Goal: Task Accomplishment & Management: Use online tool/utility

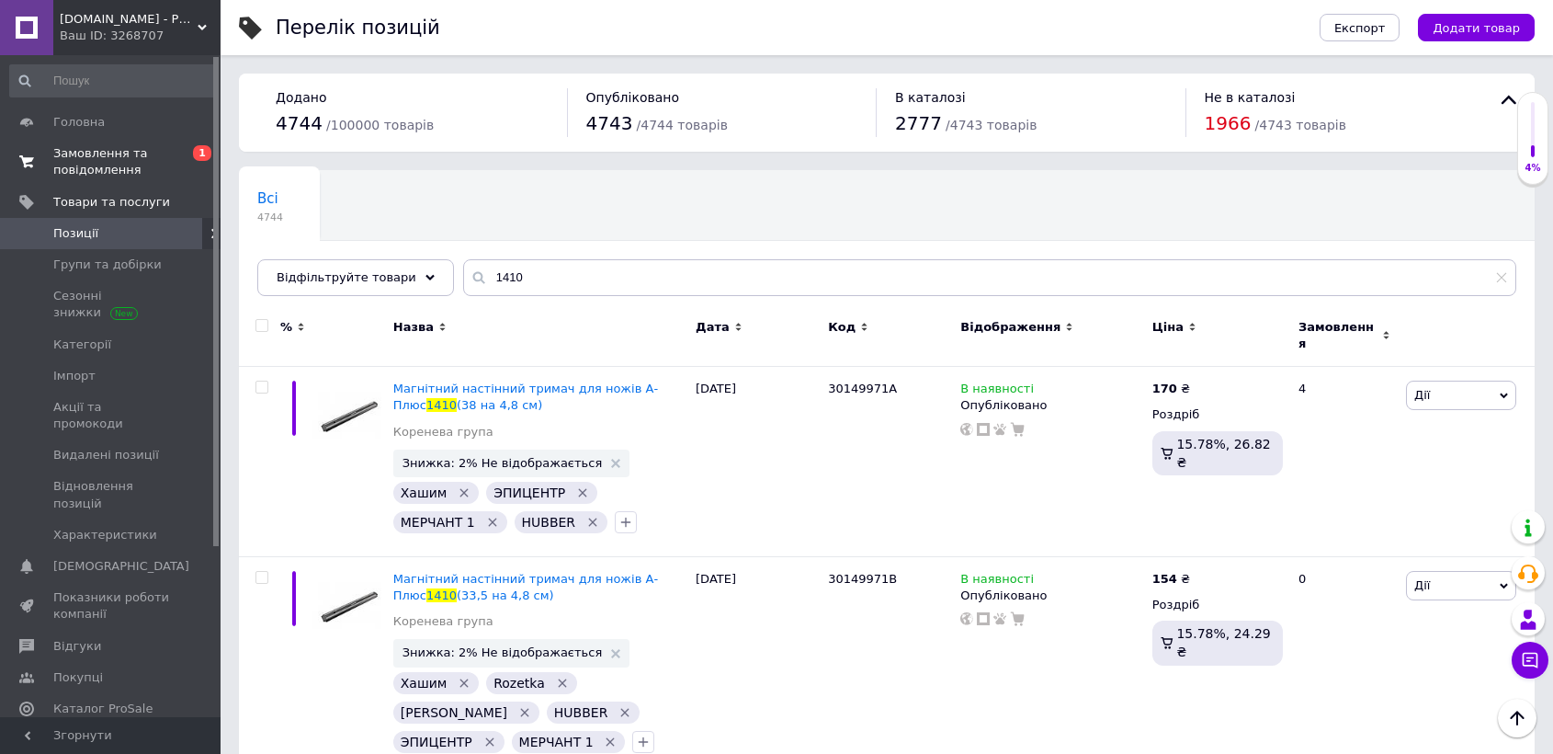
scroll to position [298, 0]
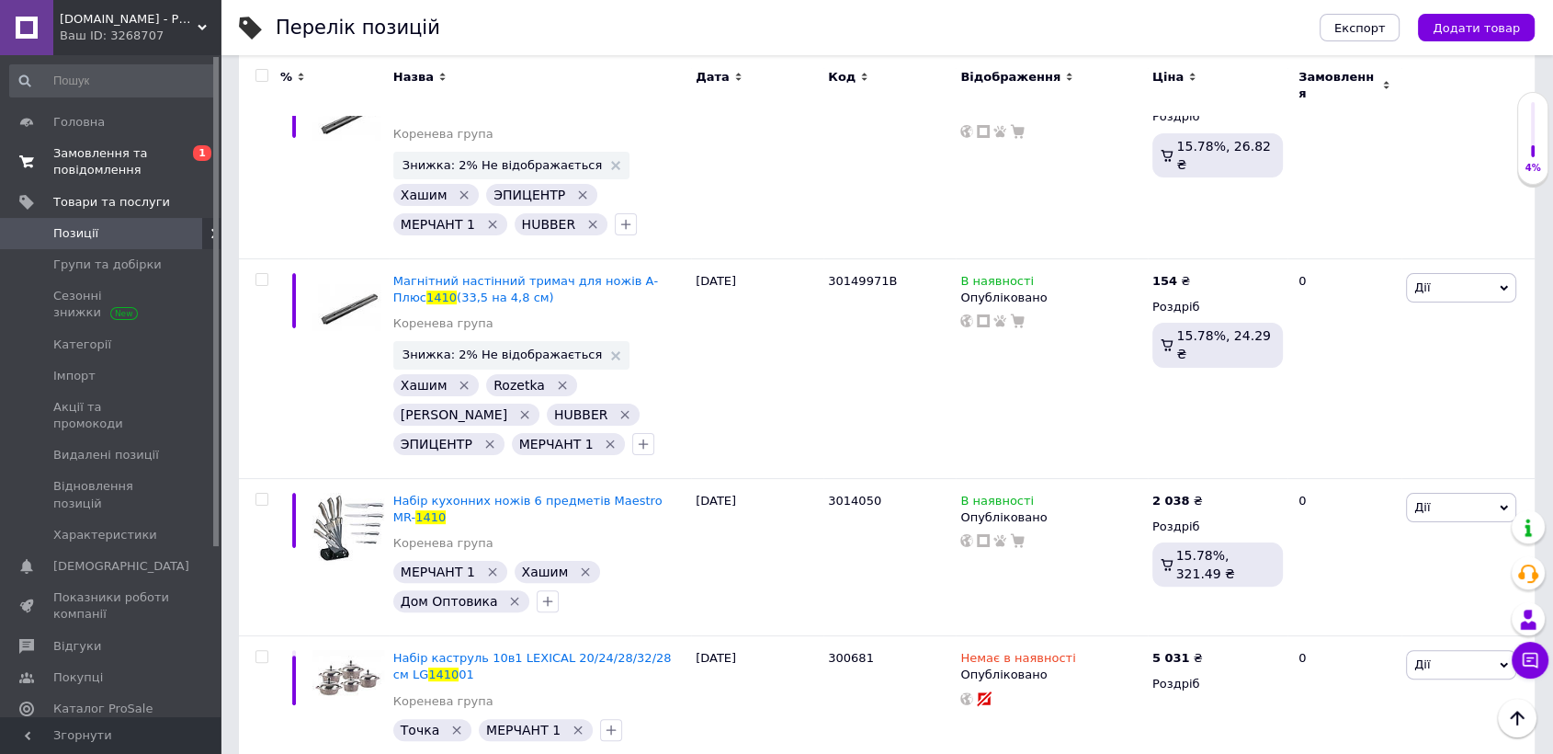
click at [109, 163] on span "Замовлення та повідомлення" at bounding box center [111, 161] width 117 height 33
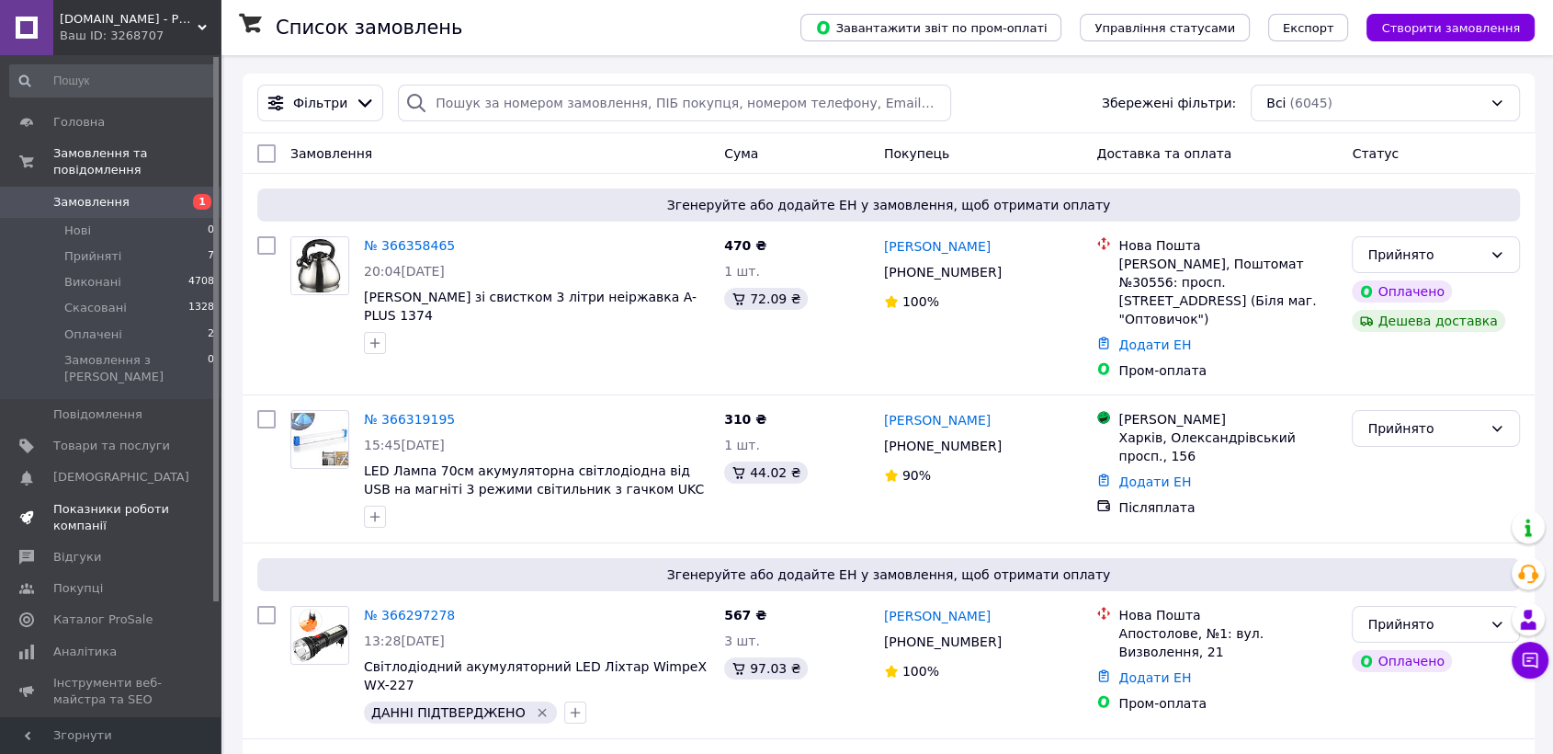
click at [117, 501] on span "Показники роботи компанії" at bounding box center [111, 517] width 117 height 33
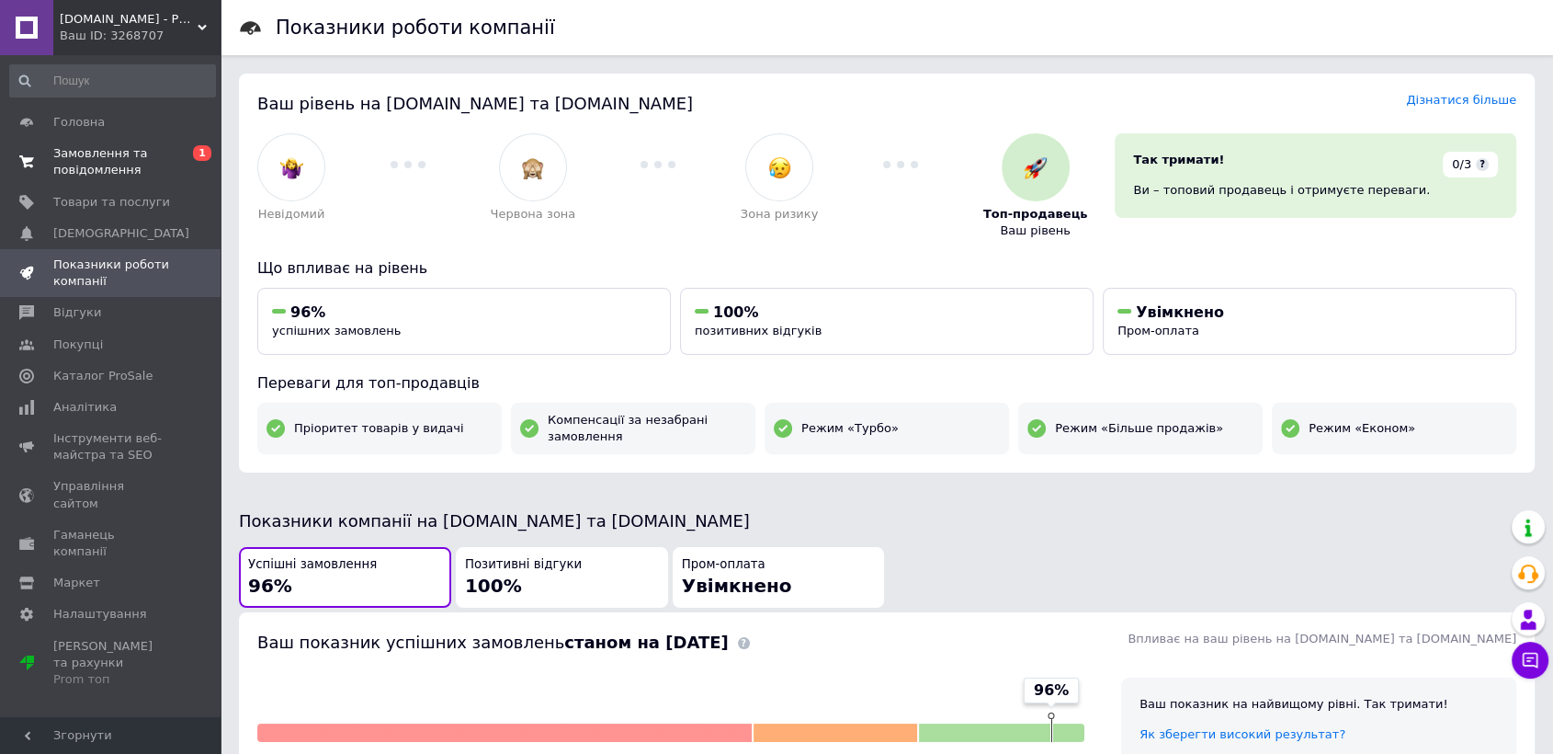
click at [95, 162] on span "Замовлення та повідомлення" at bounding box center [111, 161] width 117 height 33
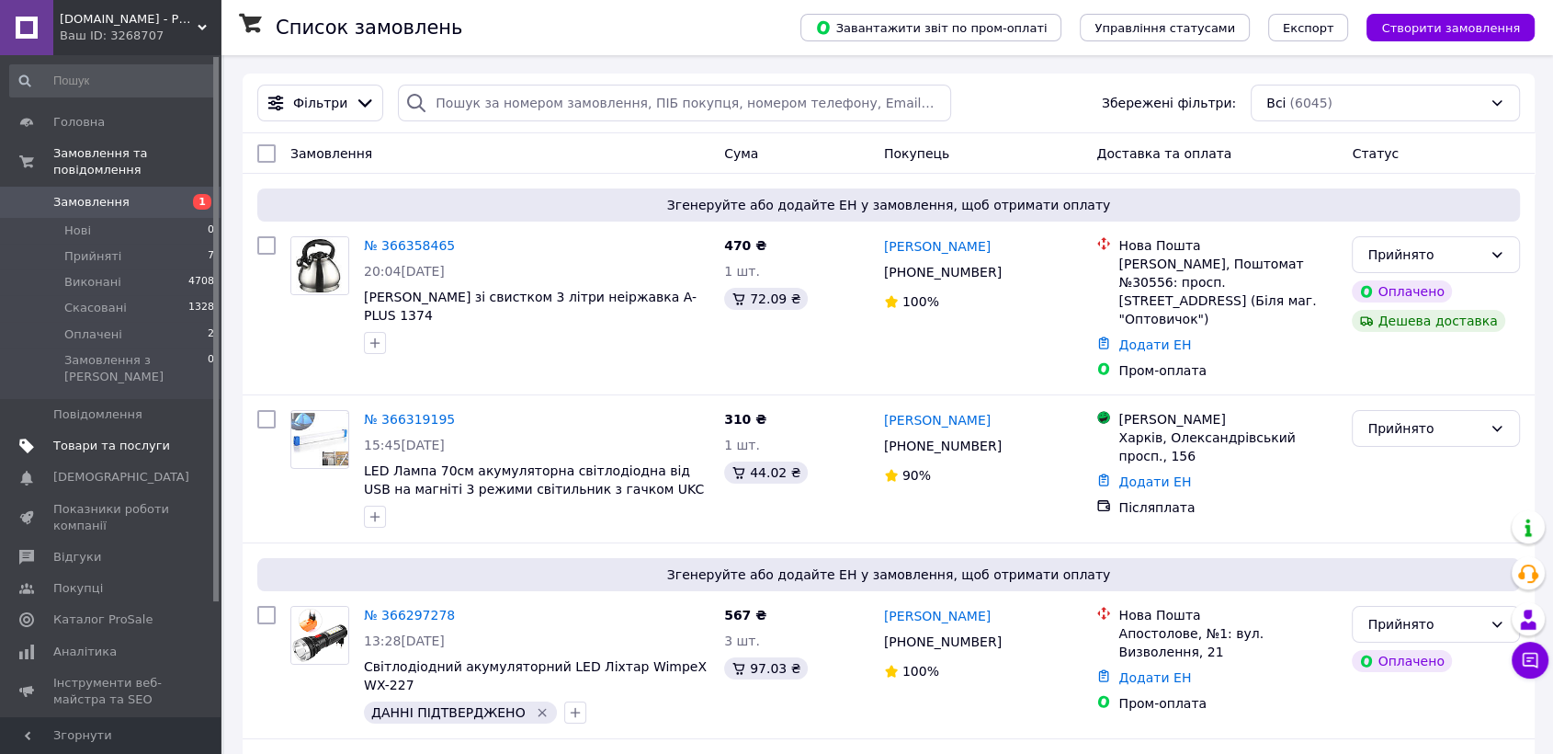
click at [97, 438] on span "Товари та послуги" at bounding box center [111, 446] width 117 height 17
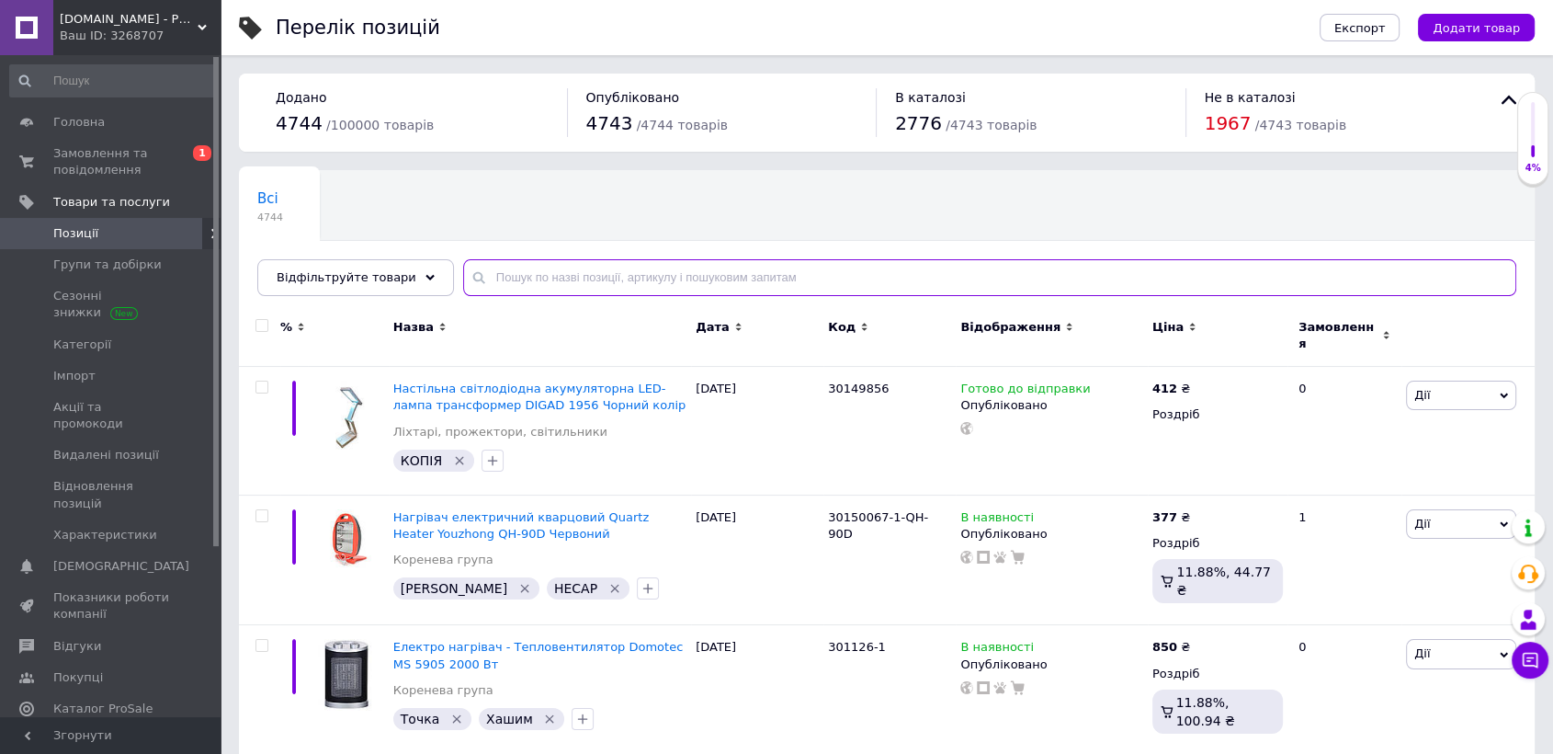
click at [511, 278] on input "text" at bounding box center [989, 277] width 1053 height 37
paste input "4071"
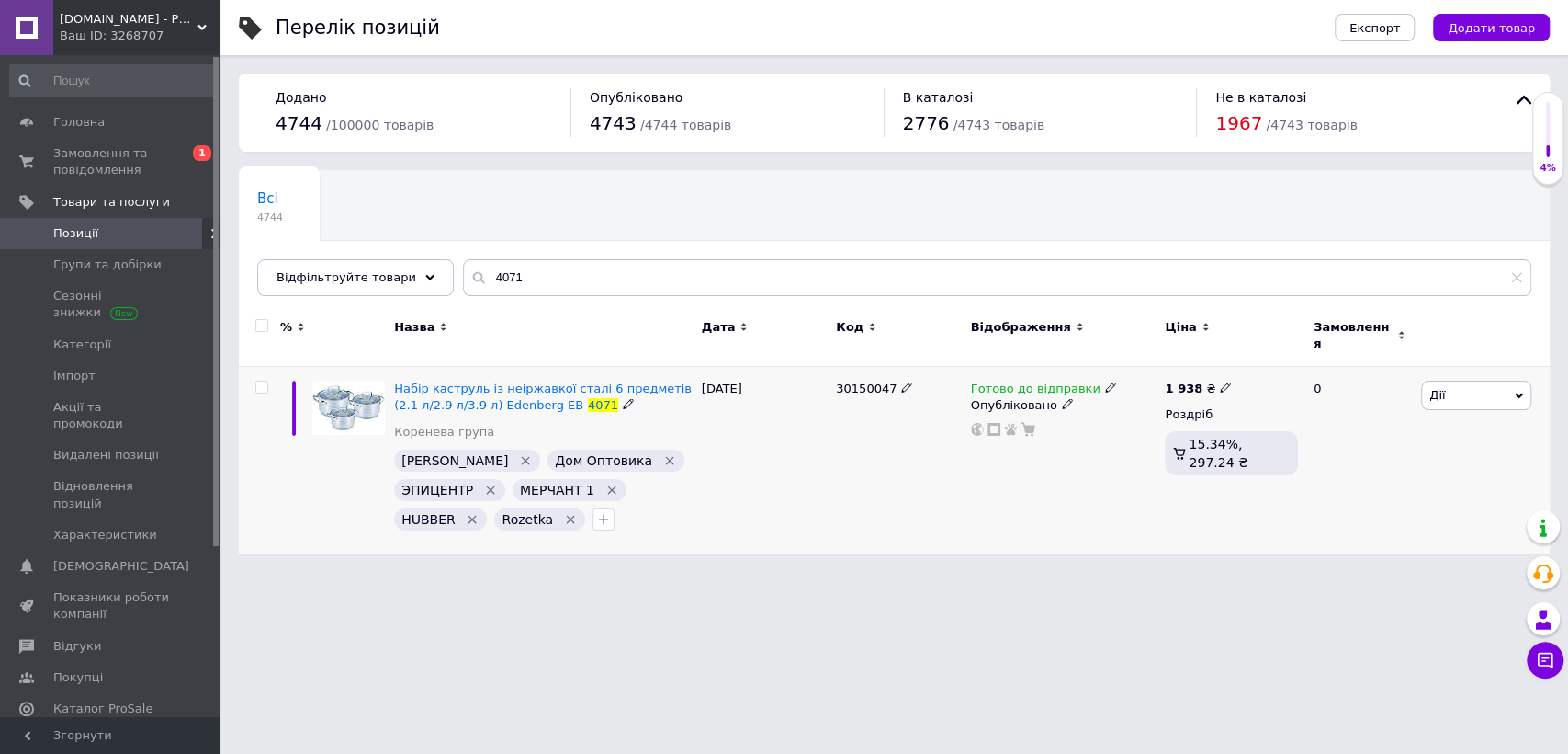
click at [1105, 381] on icon at bounding box center [1110, 386] width 11 height 11
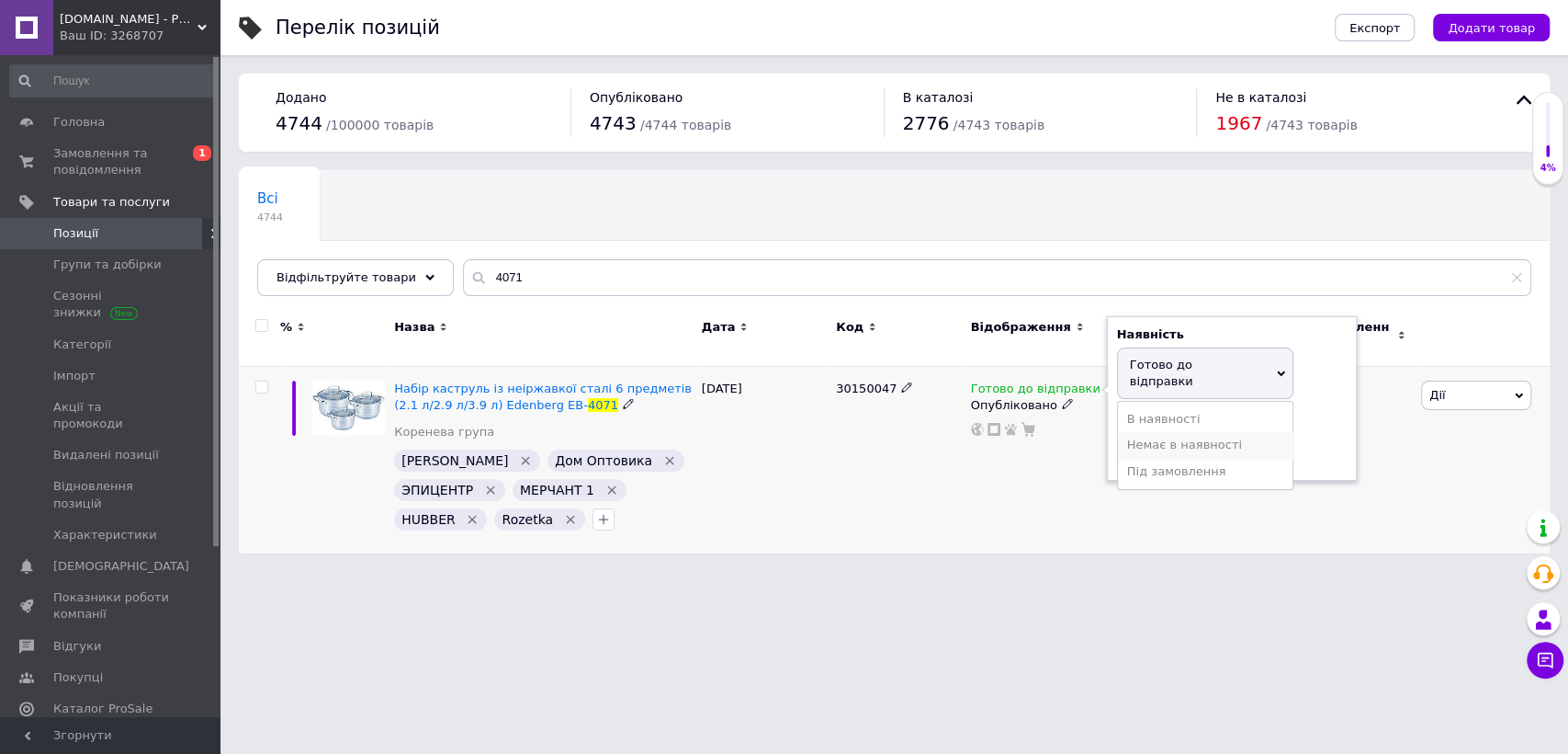
click at [1139, 432] on li "Немає в наявності" at bounding box center [1205, 445] width 175 height 26
click at [896, 465] on div "30150047" at bounding box center [898, 460] width 134 height 187
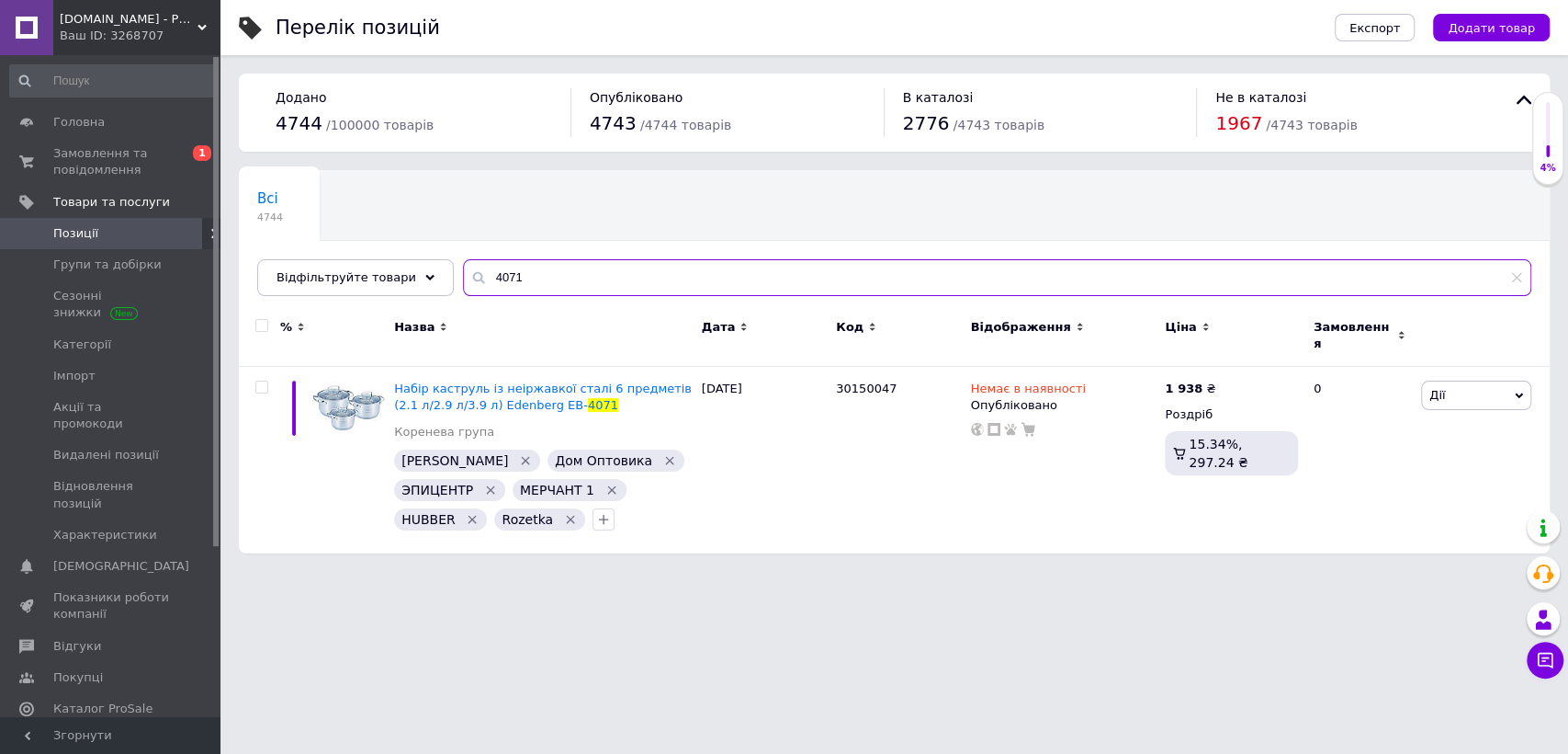
click at [483, 273] on input "4071" at bounding box center [996, 277] width 1068 height 37
paste input "3014223"
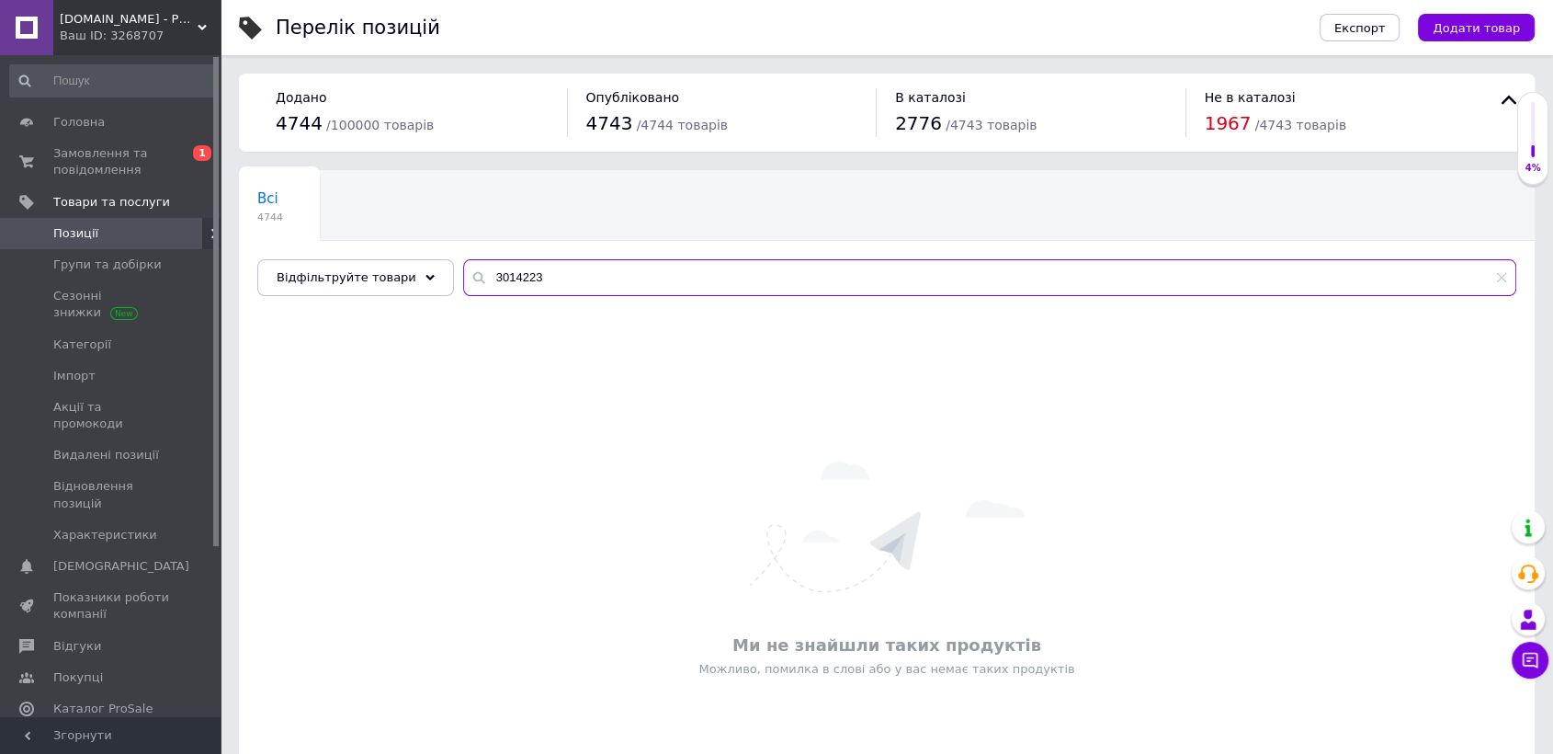
click at [468, 273] on input "3014223" at bounding box center [989, 277] width 1053 height 37
paste input "127В"
click at [537, 267] on input "3014127" at bounding box center [989, 277] width 1053 height 37
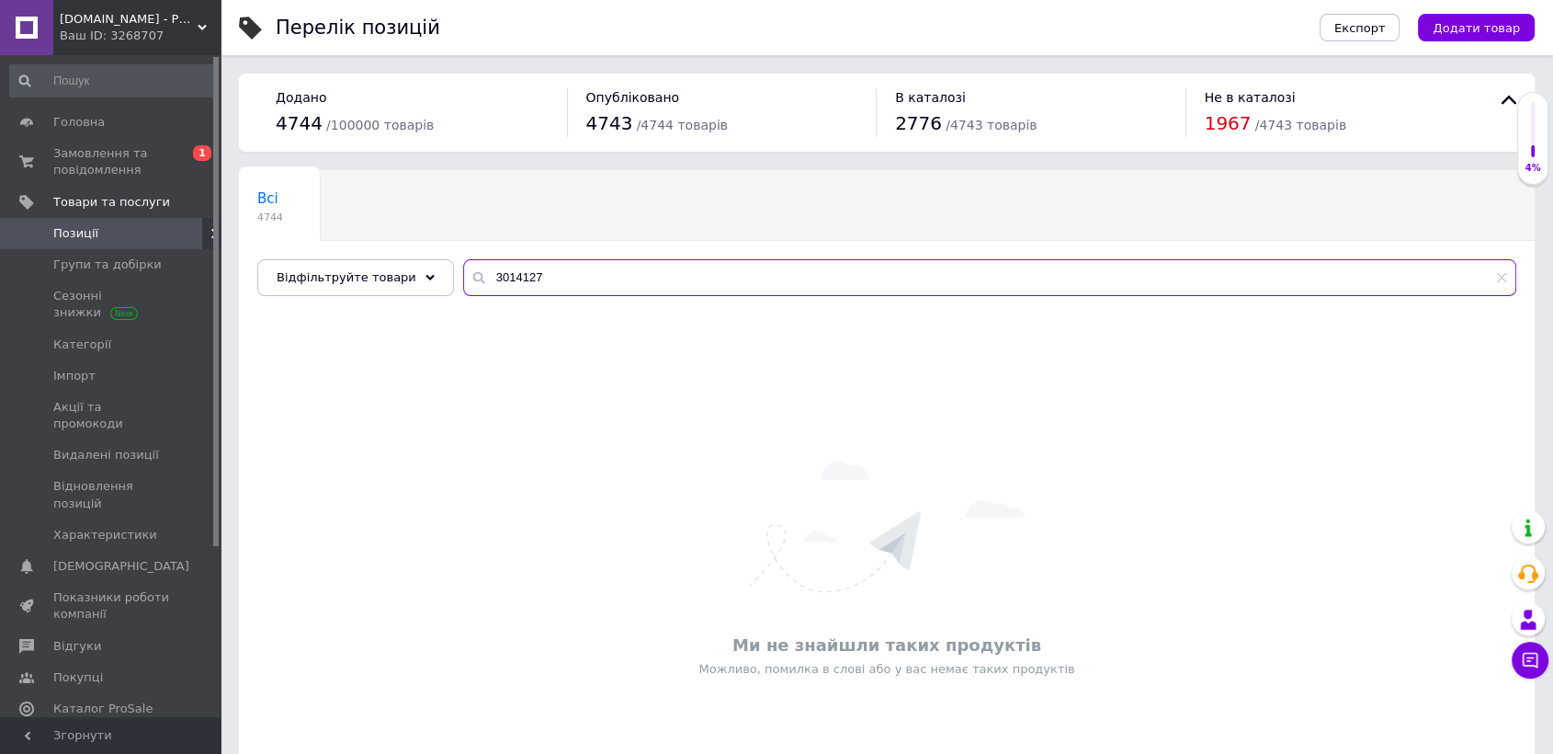
click at [537, 267] on input "3014127" at bounding box center [989, 277] width 1053 height 37
paste input "706"
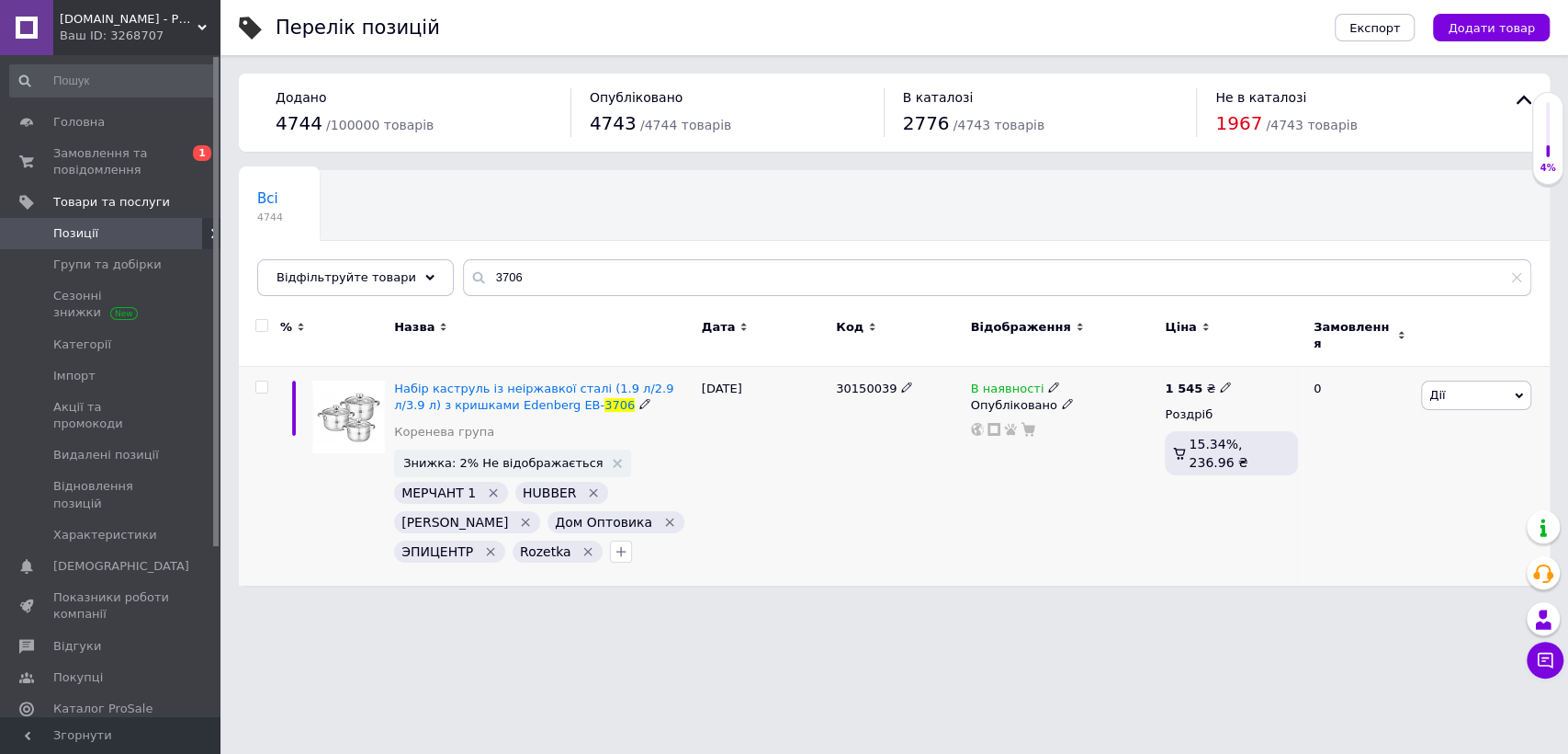
click at [1048, 381] on icon at bounding box center [1053, 386] width 11 height 11
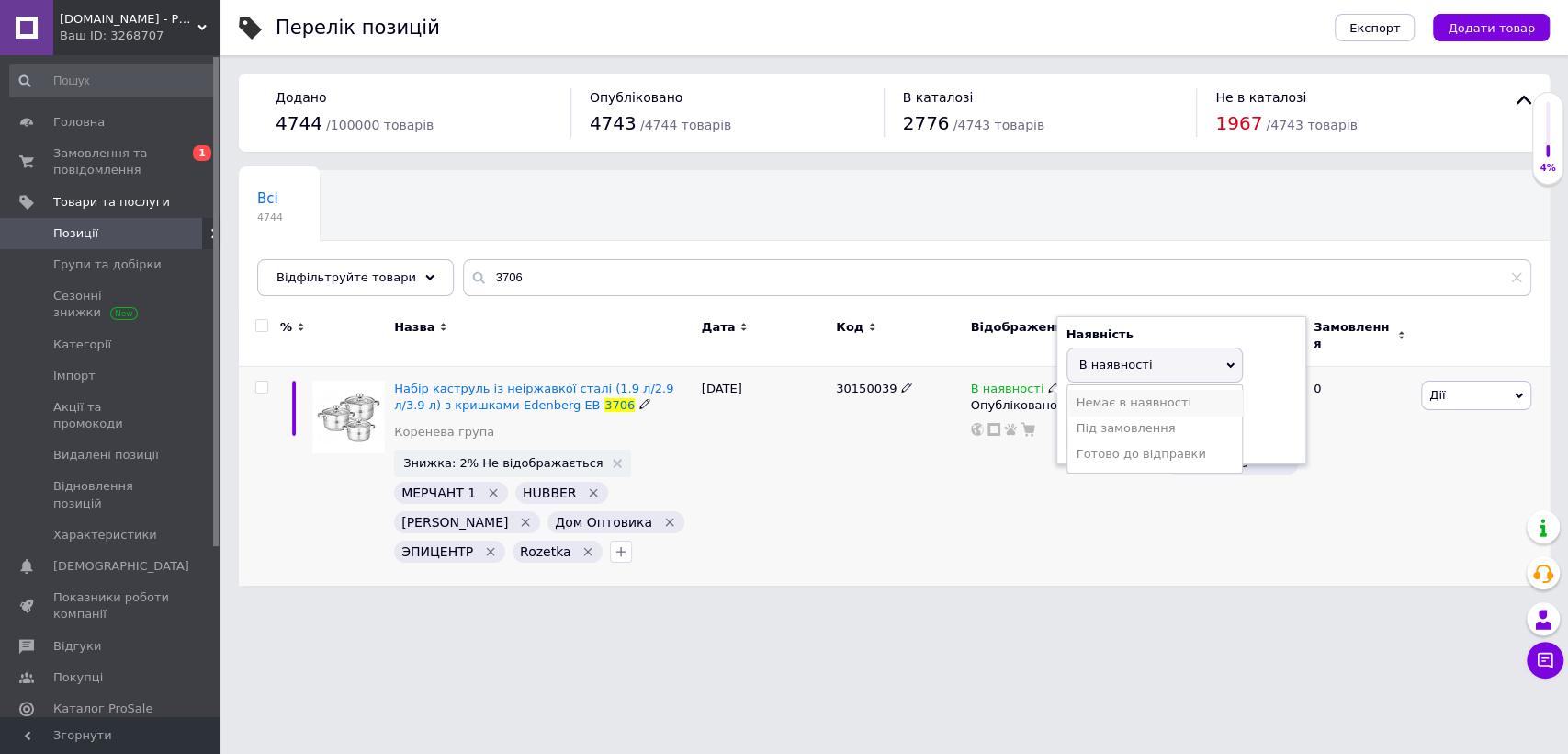
click at [1102, 398] on li "Немає в наявності" at bounding box center [1154, 403] width 175 height 26
click at [847, 480] on div "30150039" at bounding box center [898, 476] width 134 height 219
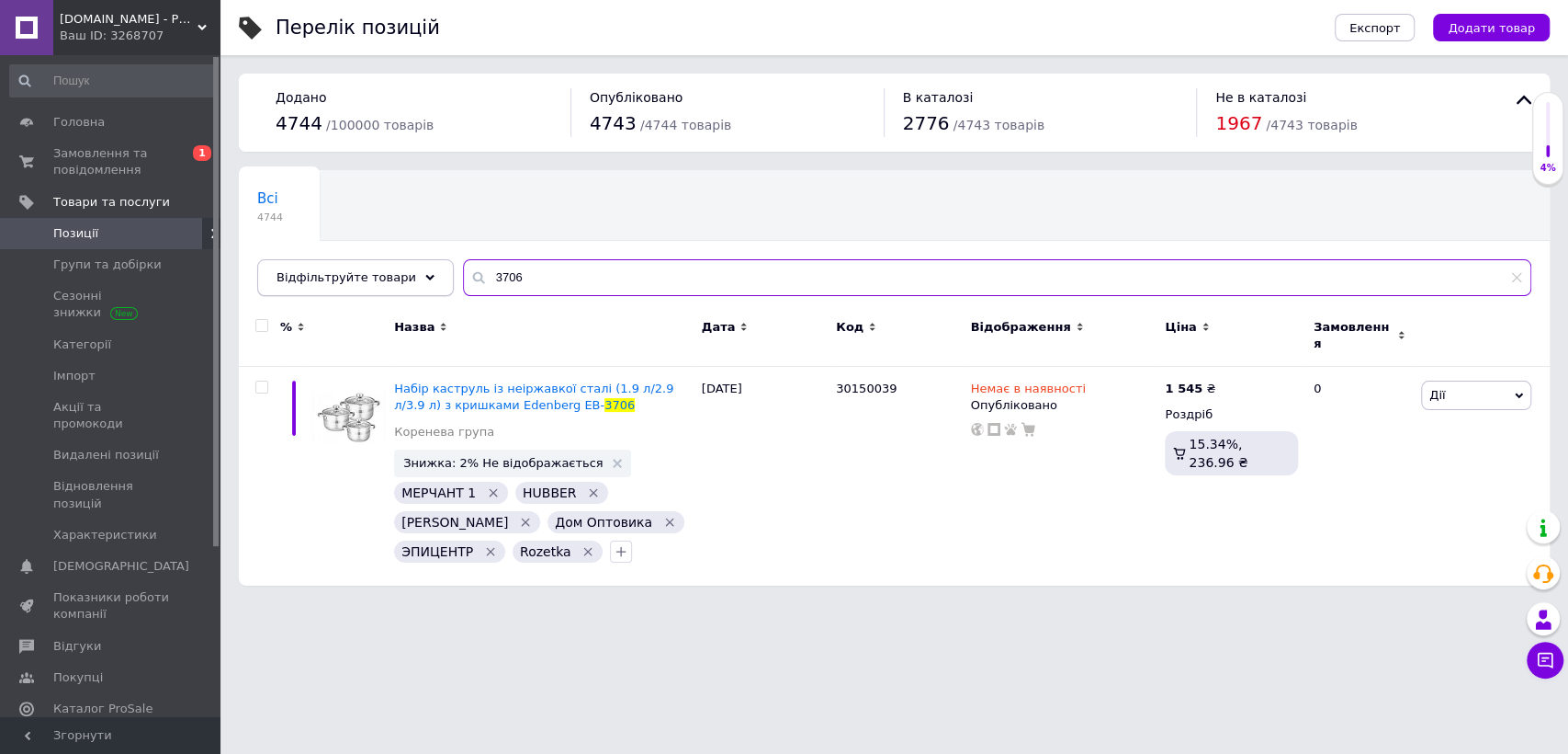
drag, startPoint x: 533, startPoint y: 280, endPoint x: 372, endPoint y: 279, distance: 161.0
click at [375, 280] on div "Відфільтруйте товари 3706" at bounding box center [893, 277] width 1274 height 37
paste input "0151265"
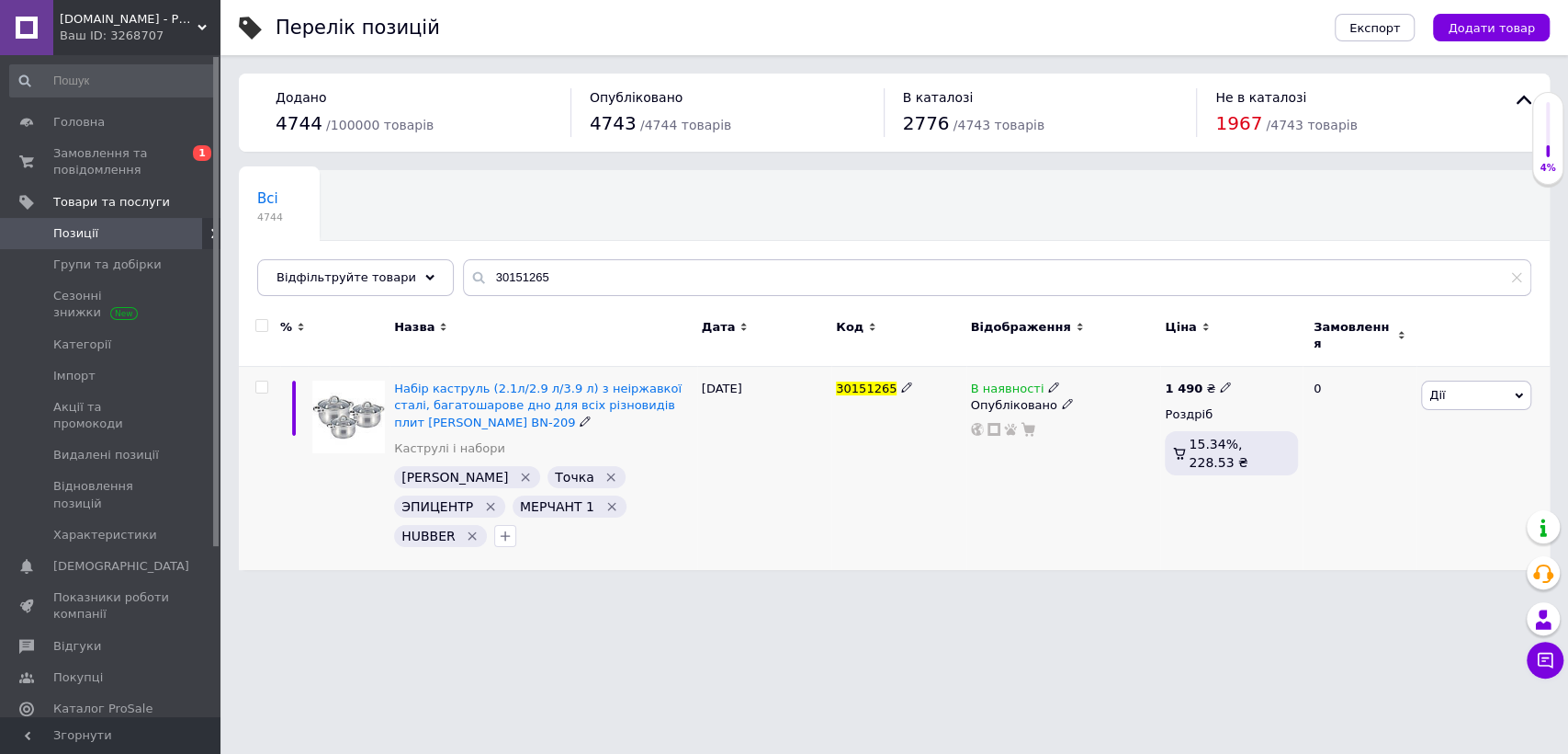
click at [1048, 382] on use at bounding box center [1053, 387] width 10 height 10
click at [1077, 390] on li "Немає в наявності" at bounding box center [1154, 403] width 175 height 26
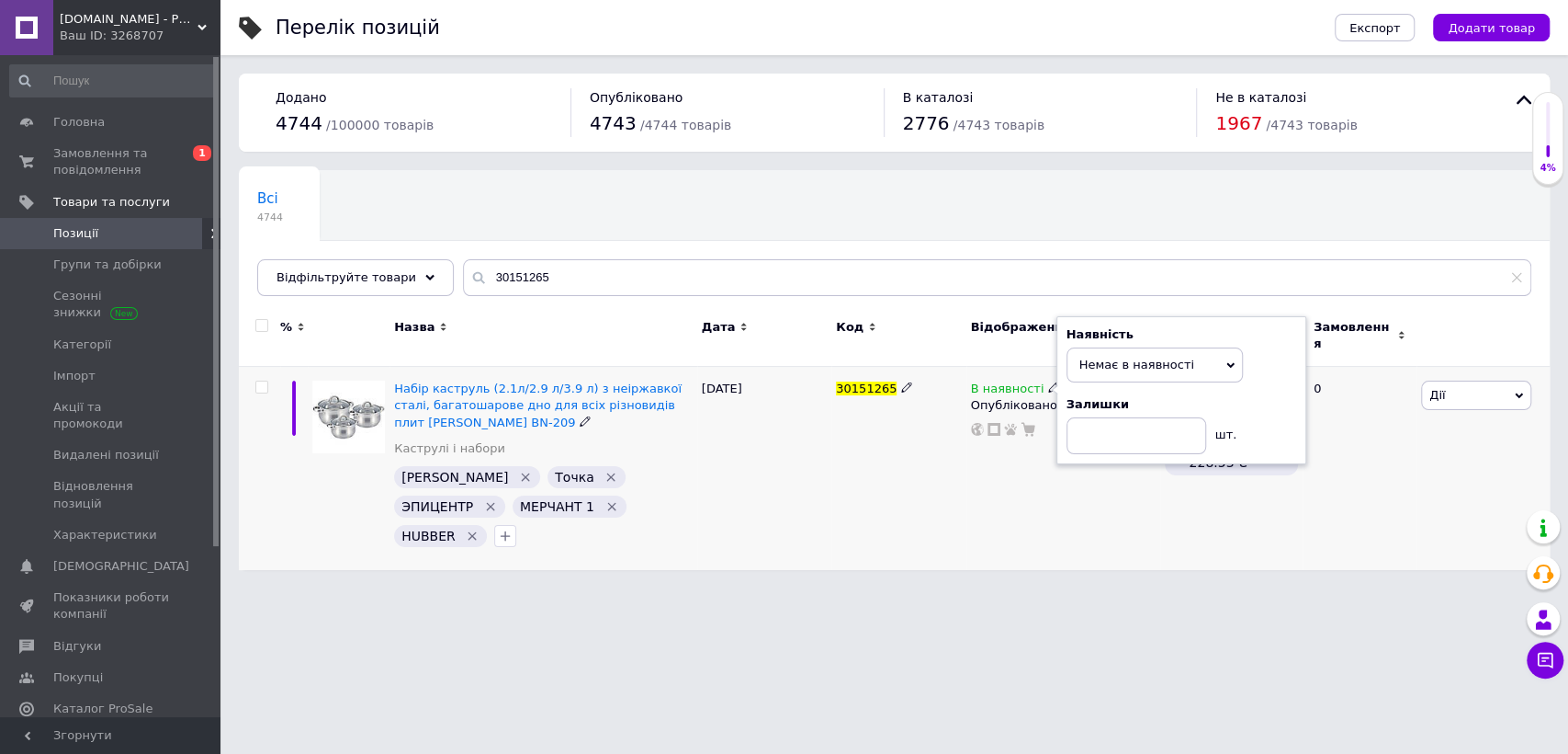
click at [823, 406] on div "[DATE]" at bounding box center [765, 468] width 134 height 203
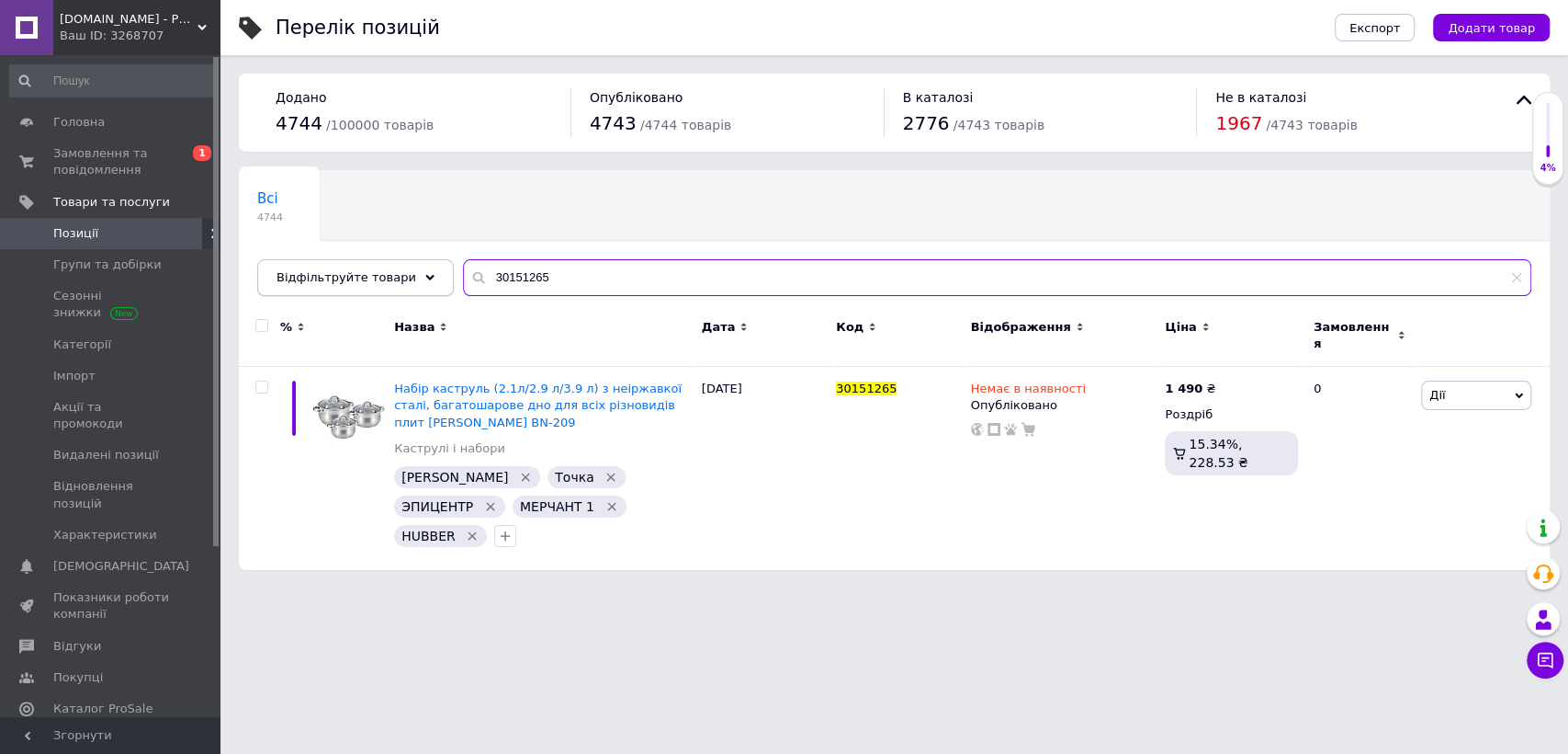
drag, startPoint x: 549, startPoint y: 273, endPoint x: 374, endPoint y: 268, distance: 175.1
click at [383, 296] on div "Всі 4744 Ok Відфільтровано... Зберегти Нічого не знайдено Можливо, помилка у сл…" at bounding box center [894, 233] width 1311 height 126
paste input "4083"
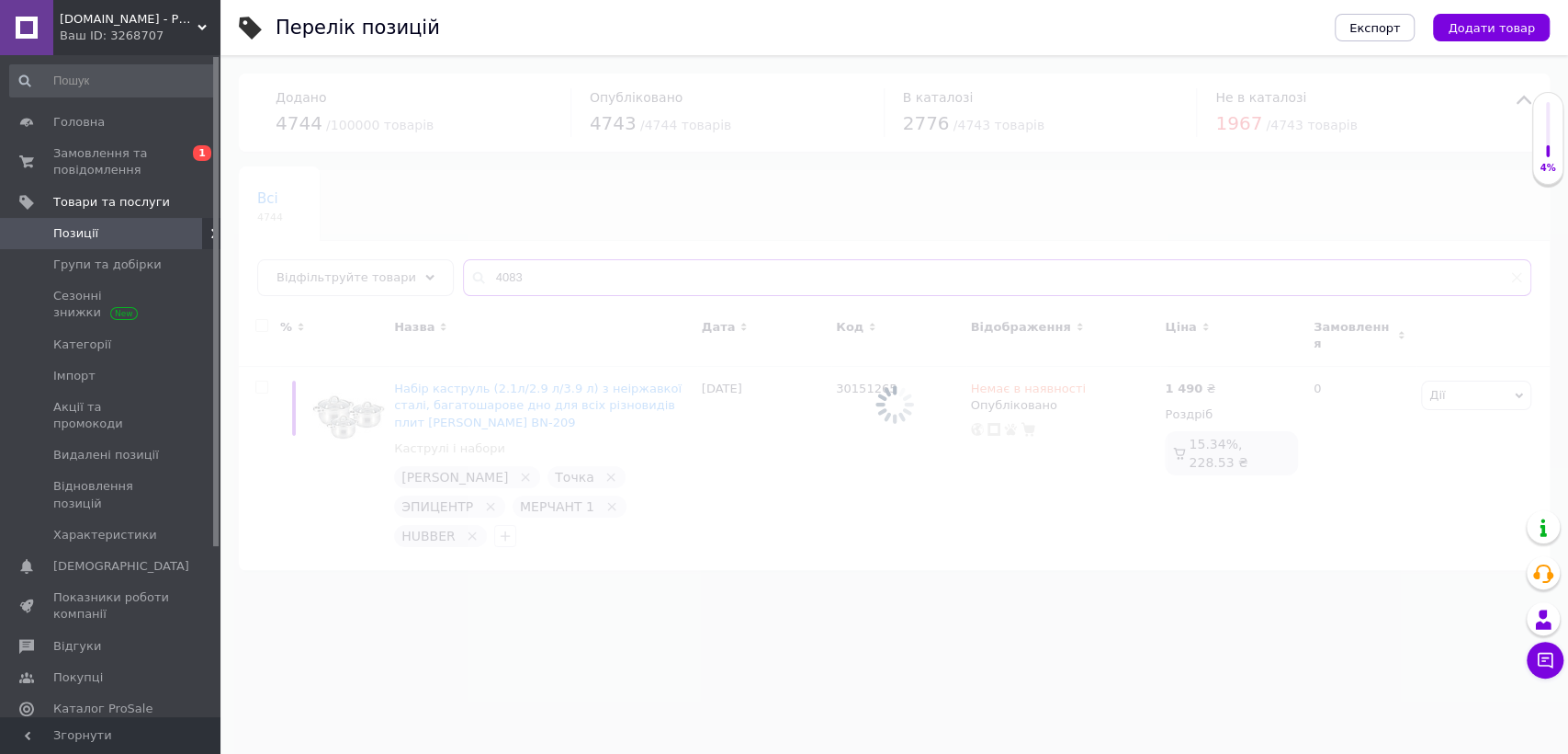
type input "4083"
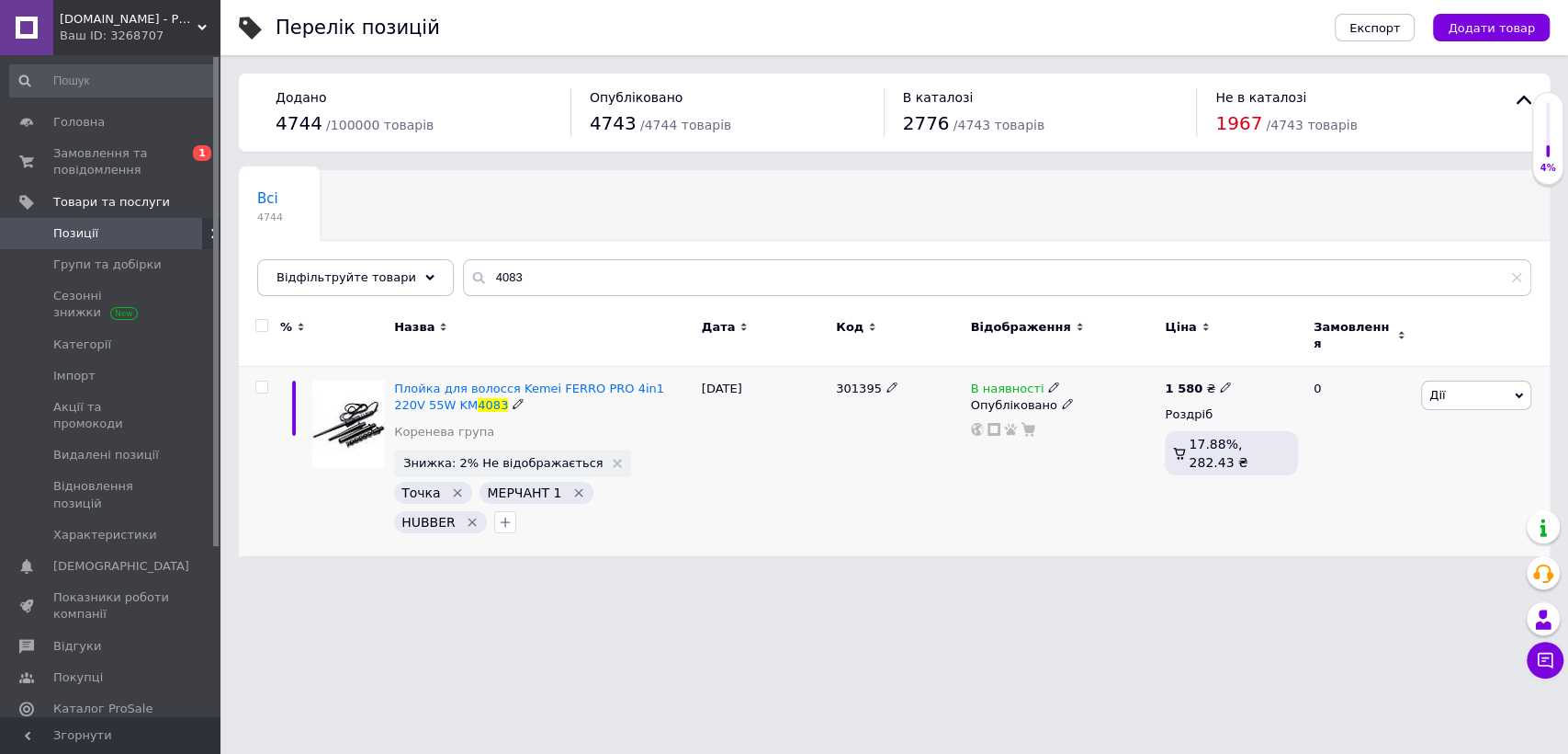
click at [1048, 381] on icon at bounding box center [1053, 386] width 11 height 11
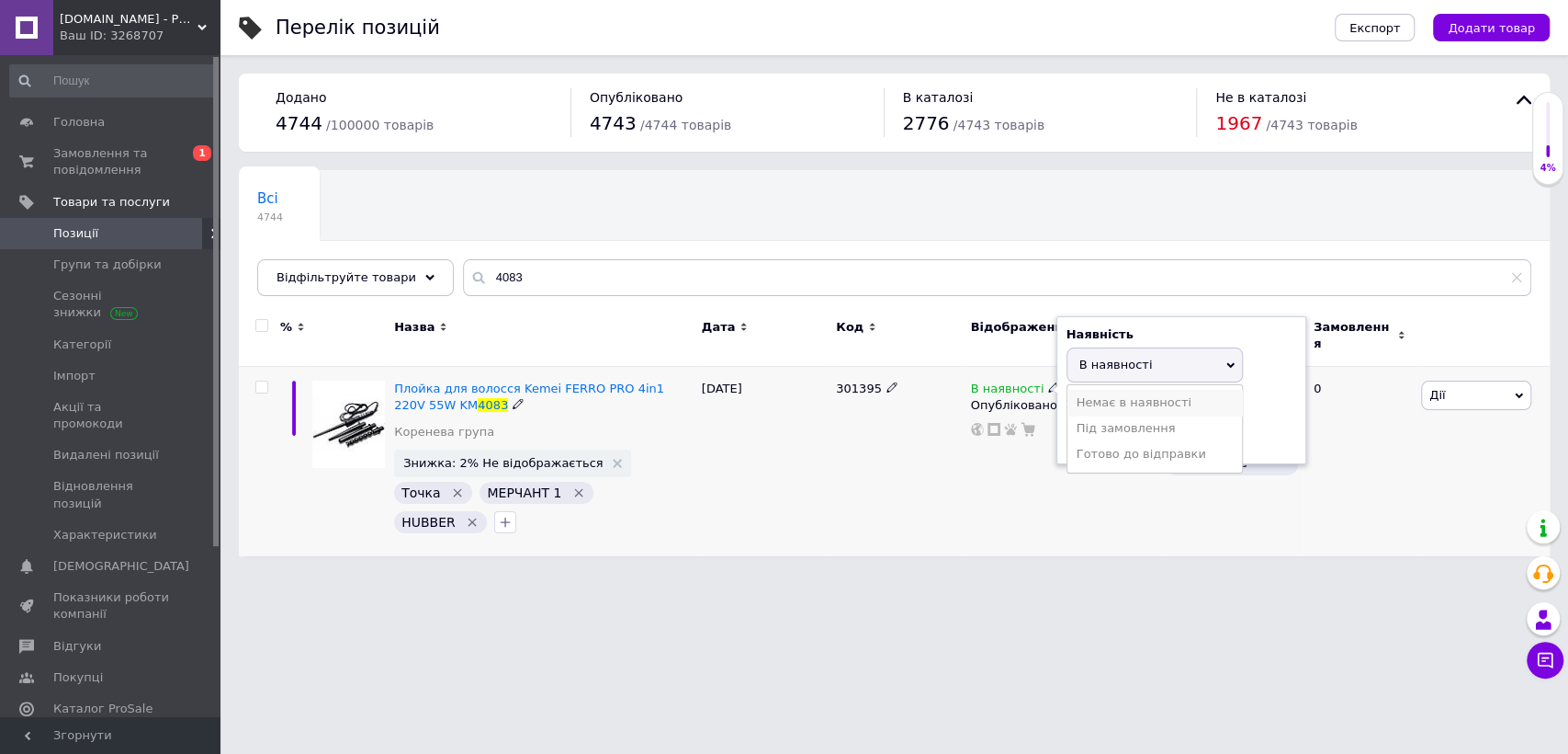
click at [1085, 391] on li "Немає в наявності" at bounding box center [1154, 403] width 175 height 26
click at [883, 448] on div "301395" at bounding box center [898, 461] width 134 height 189
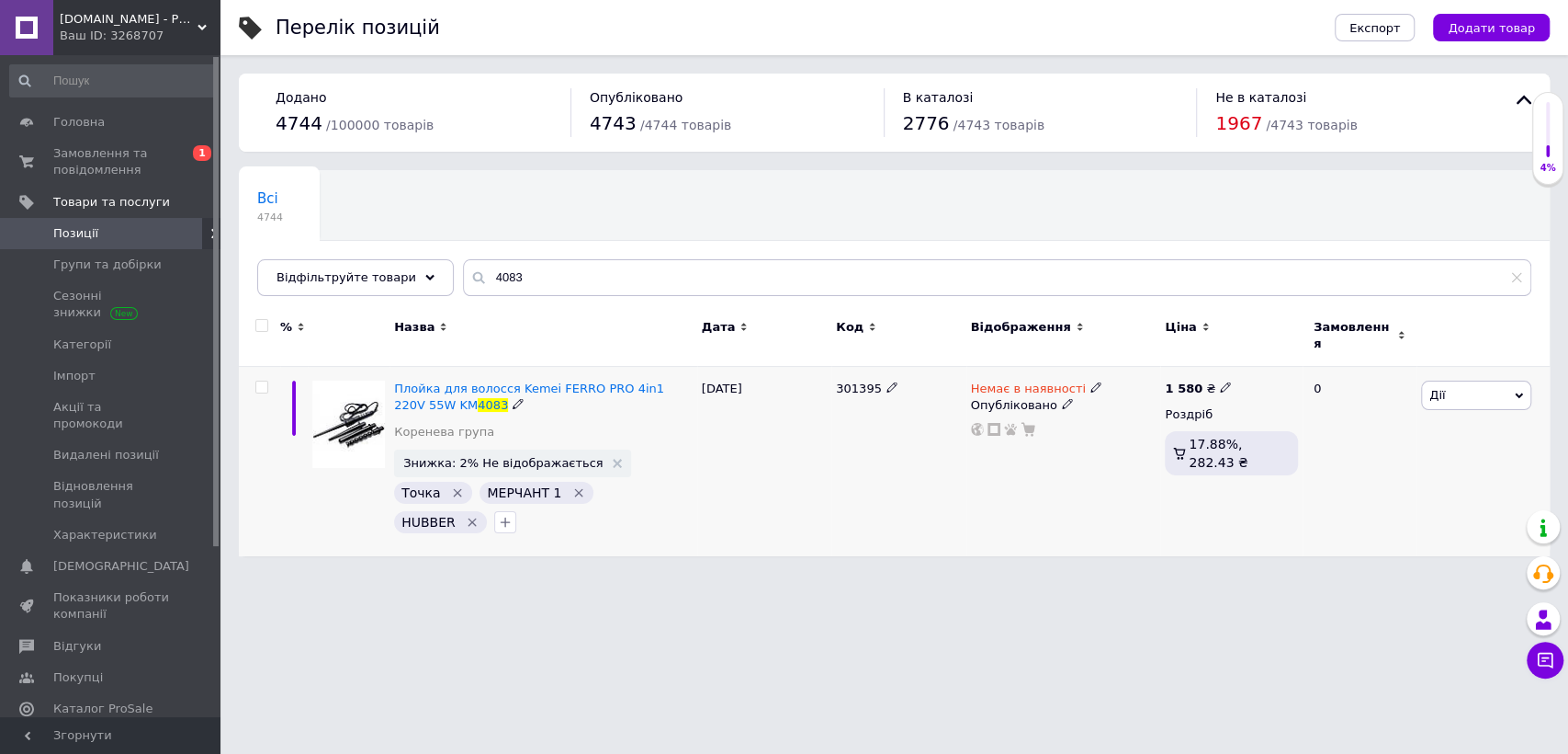
click at [831, 369] on div "301395" at bounding box center [898, 461] width 134 height 189
copy span "301395"
